Goal: Information Seeking & Learning: Understand process/instructions

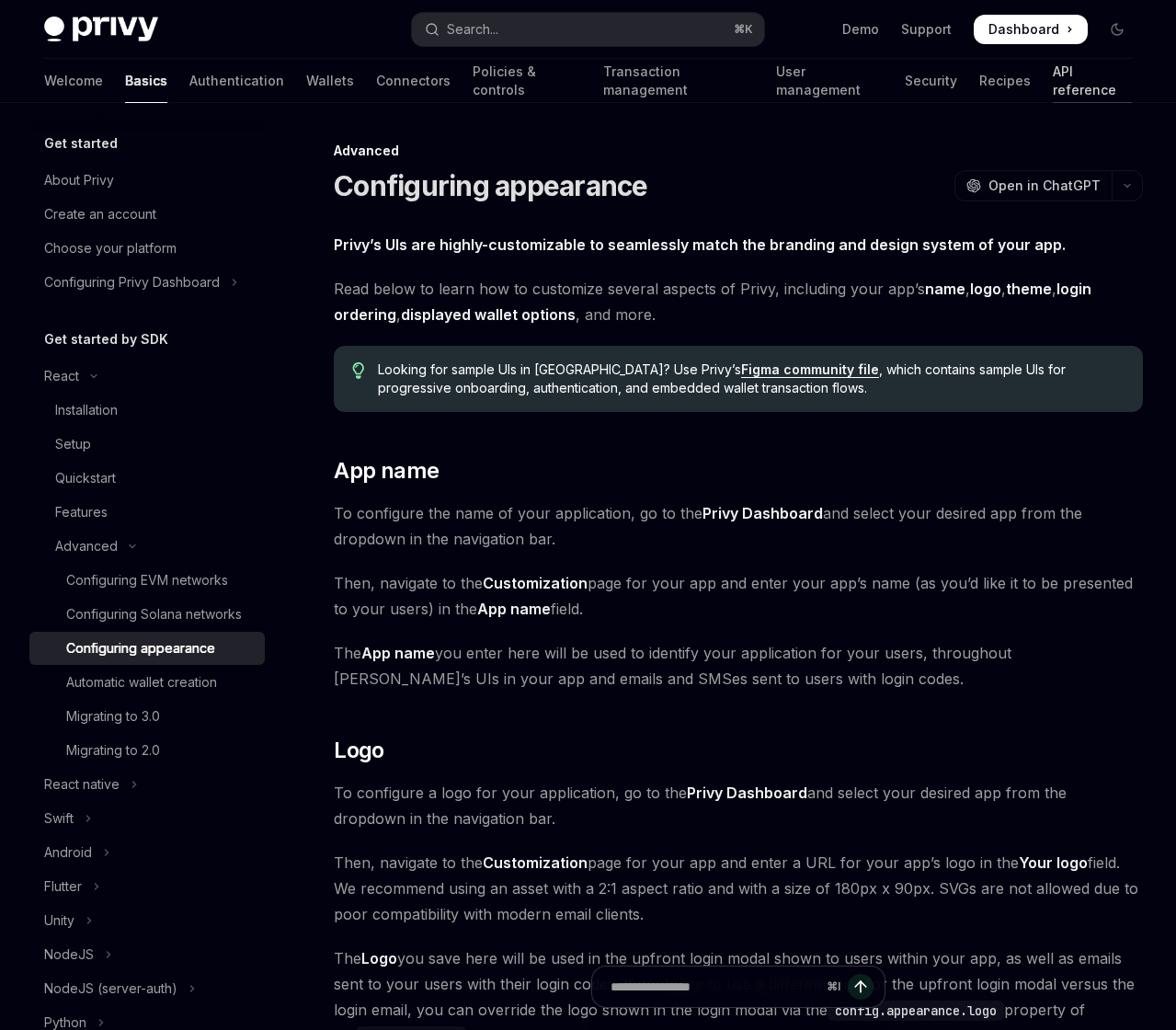
click at [1052, 86] on link "API reference" at bounding box center [1092, 81] width 79 height 44
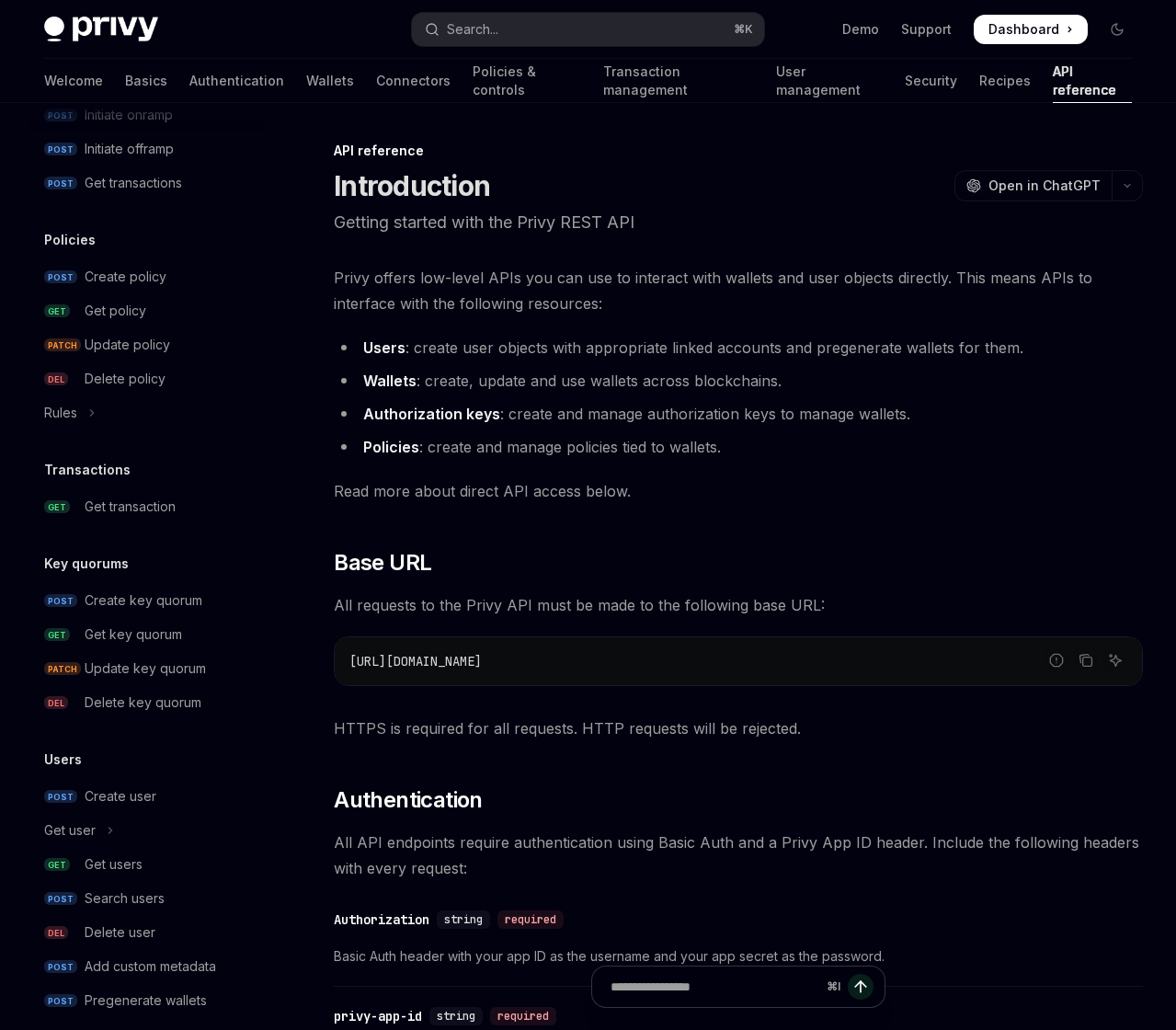
scroll to position [307, 0]
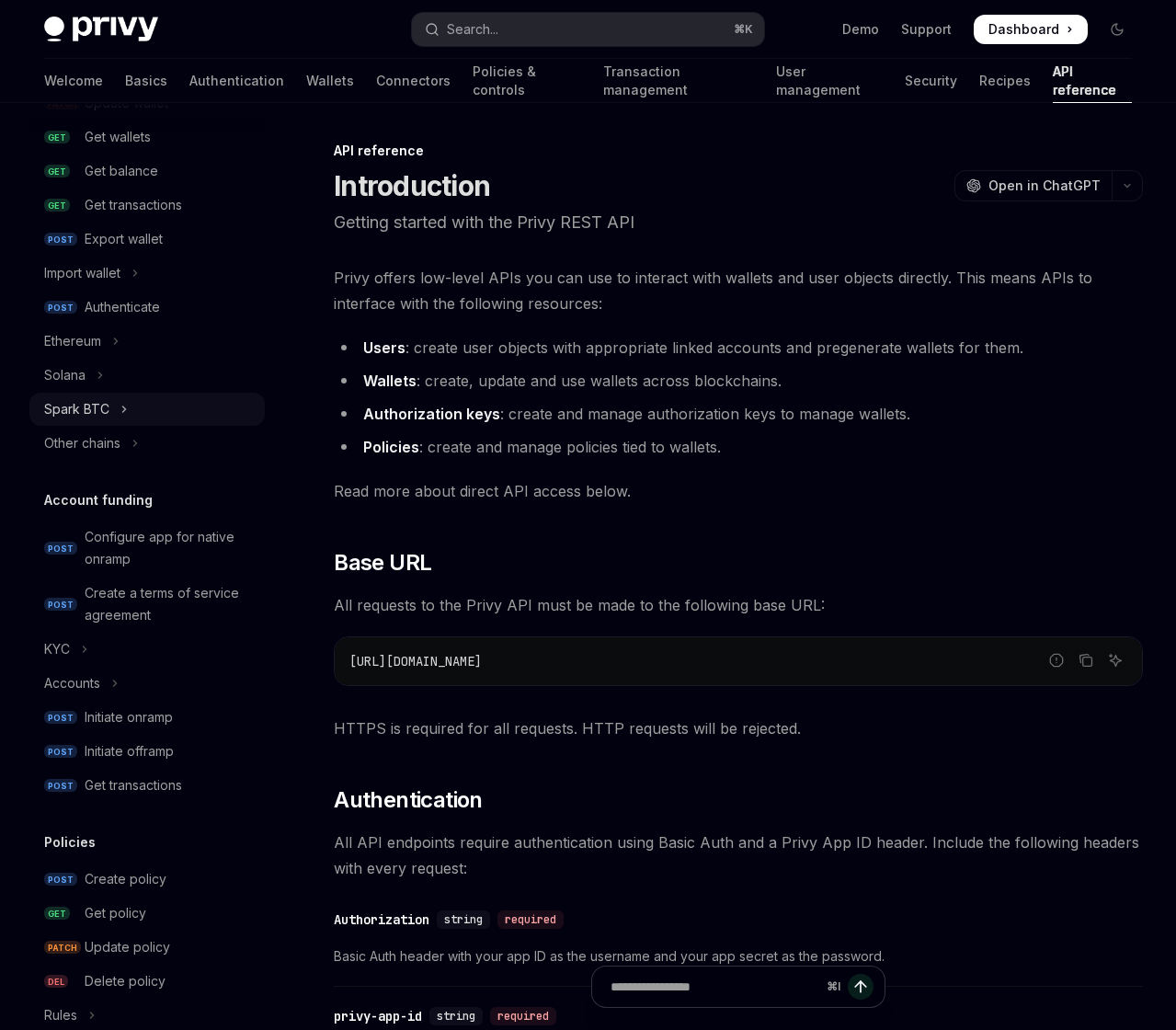
click at [109, 413] on button "Spark BTC" at bounding box center [147, 409] width 235 height 33
type textarea "*"
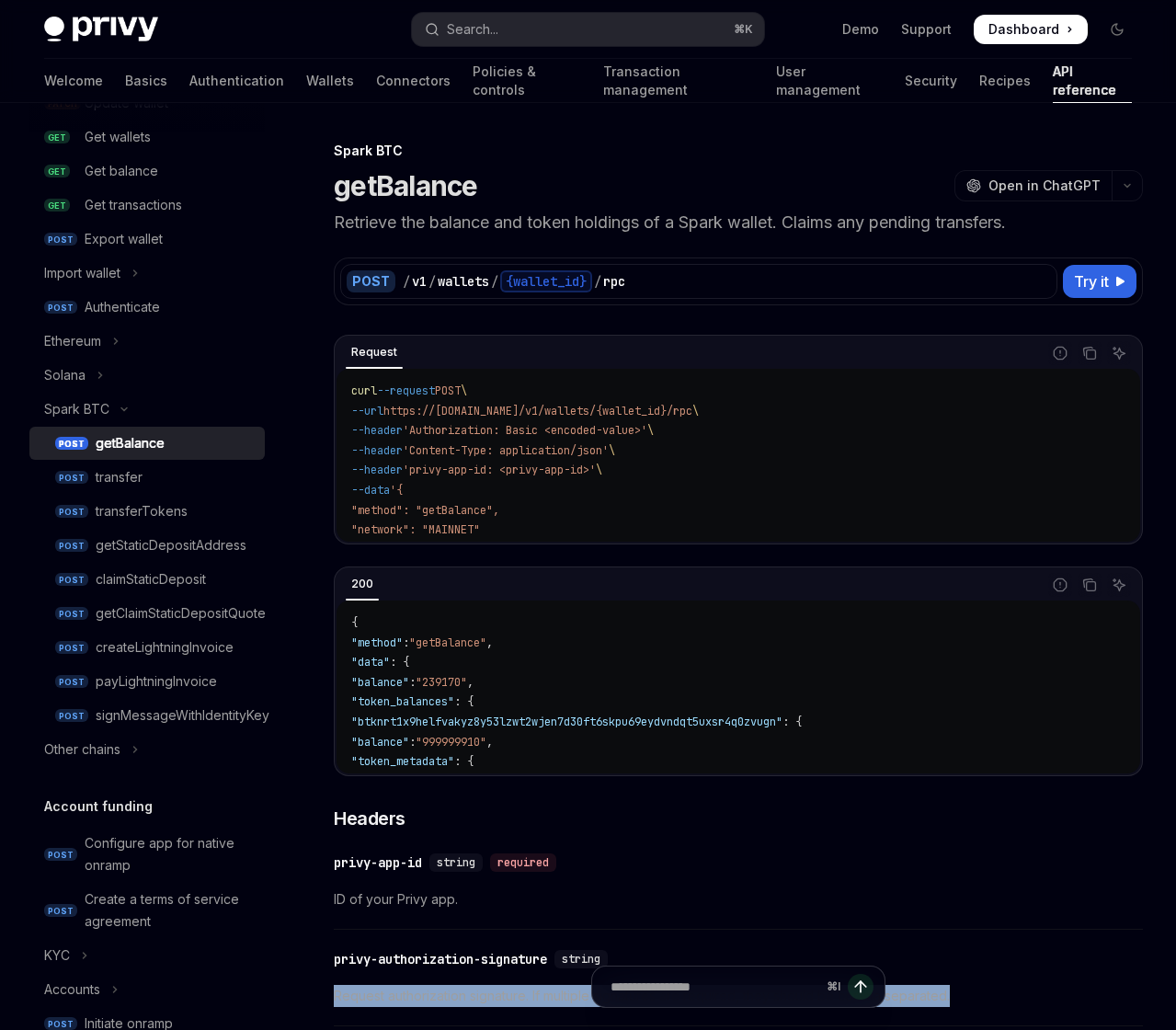
drag, startPoint x: 608, startPoint y: 578, endPoint x: 322, endPoint y: 554, distance: 287.0
click at [346, 985] on span "Request authorization signature. If multiple signatures are required, they shou…" at bounding box center [738, 996] width 809 height 22
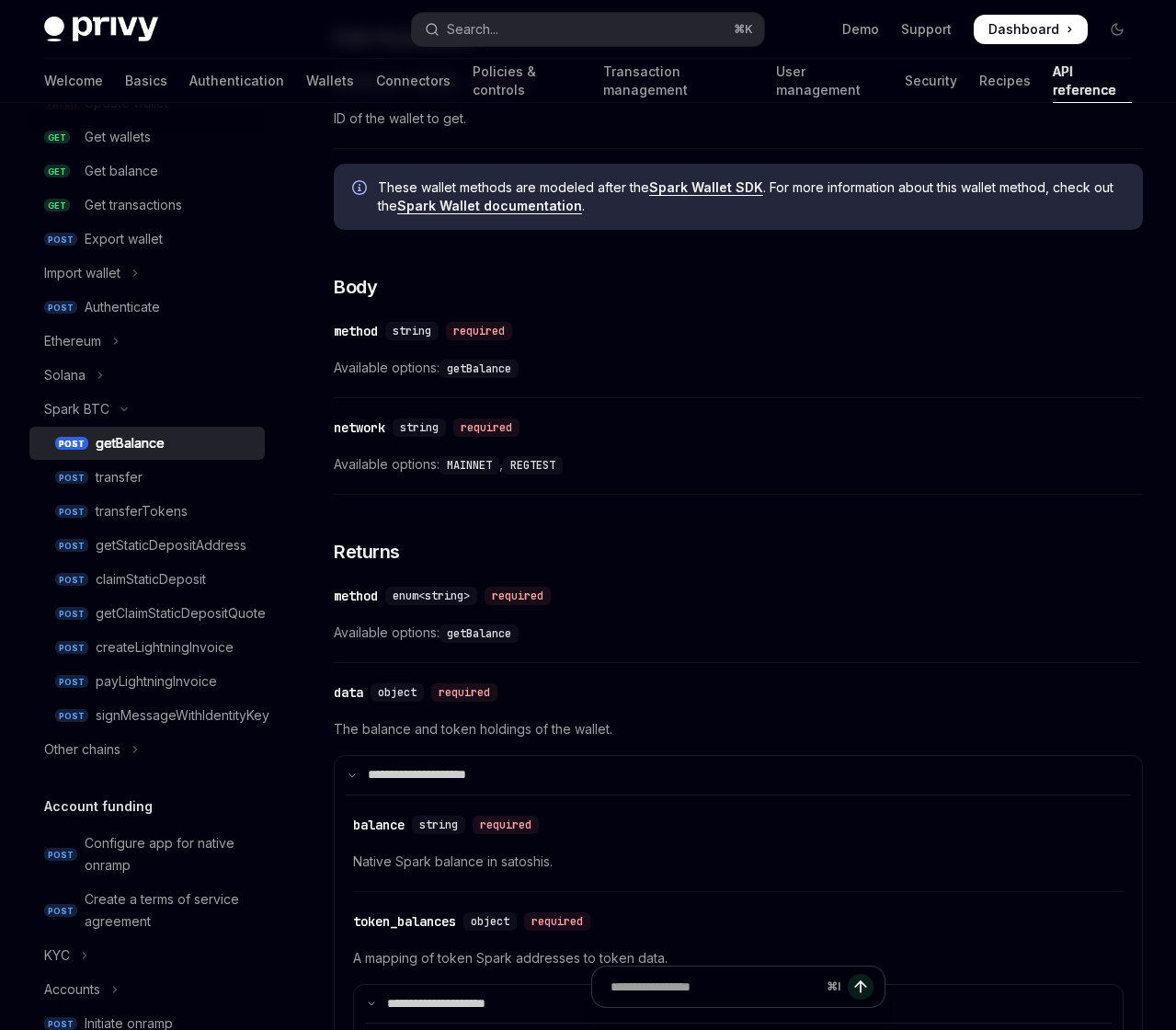
scroll to position [1052, 0]
